Goal: Information Seeking & Learning: Learn about a topic

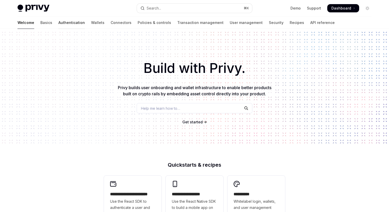
click at [58, 24] on link "Authentication" at bounding box center [71, 22] width 27 height 12
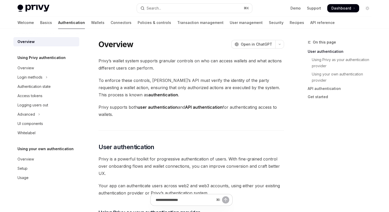
click at [30, 25] on div "Welcome Basics Authentication Wallets Connectors Policies & controls Transactio…" at bounding box center [175, 22] width 317 height 12
click at [40, 25] on link "Basics" at bounding box center [46, 22] width 12 height 12
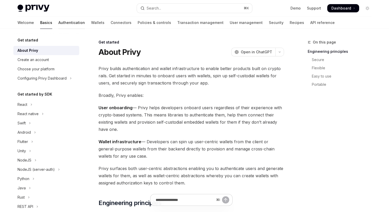
click at [58, 21] on link "Authentication" at bounding box center [71, 22] width 27 height 12
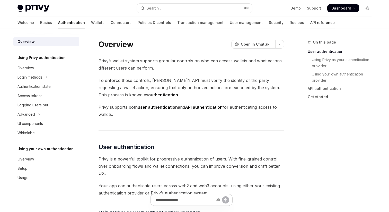
click at [310, 24] on link "API reference" at bounding box center [322, 22] width 24 height 12
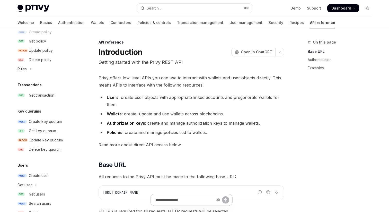
scroll to position [329, 0]
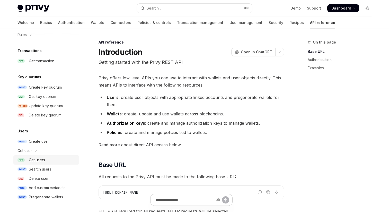
click at [45, 159] on div "Get users" at bounding box center [37, 160] width 16 height 6
type textarea "*"
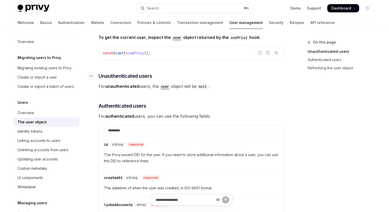
scroll to position [66, 0]
